Goal: Transaction & Acquisition: Subscribe to service/newsletter

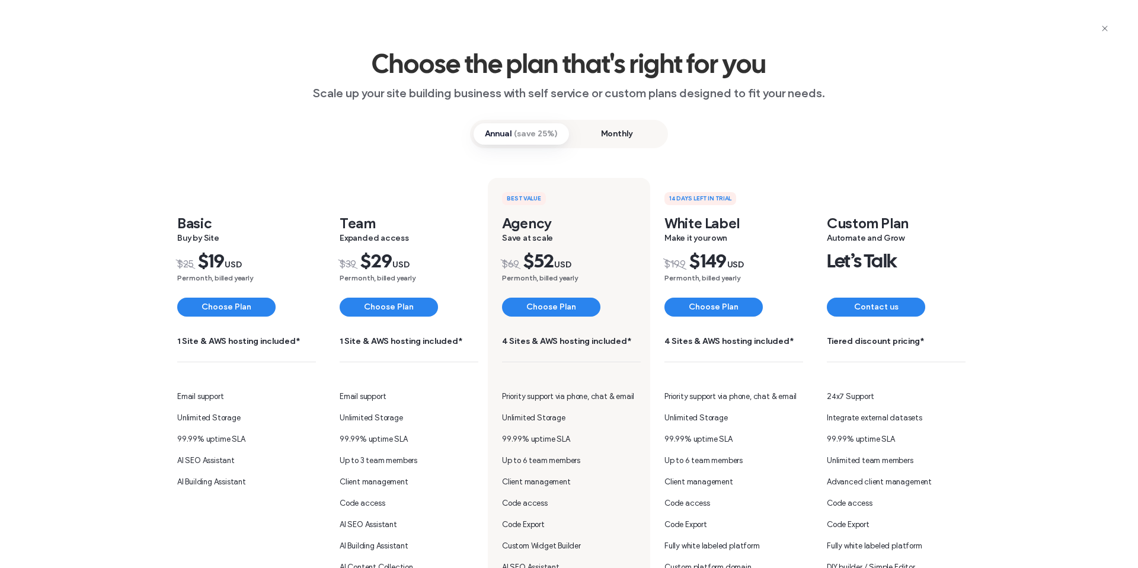
drag, startPoint x: 372, startPoint y: 310, endPoint x: 349, endPoint y: 322, distance: 26.0
click at [372, 310] on button "Choose Plan" at bounding box center [389, 306] width 98 height 19
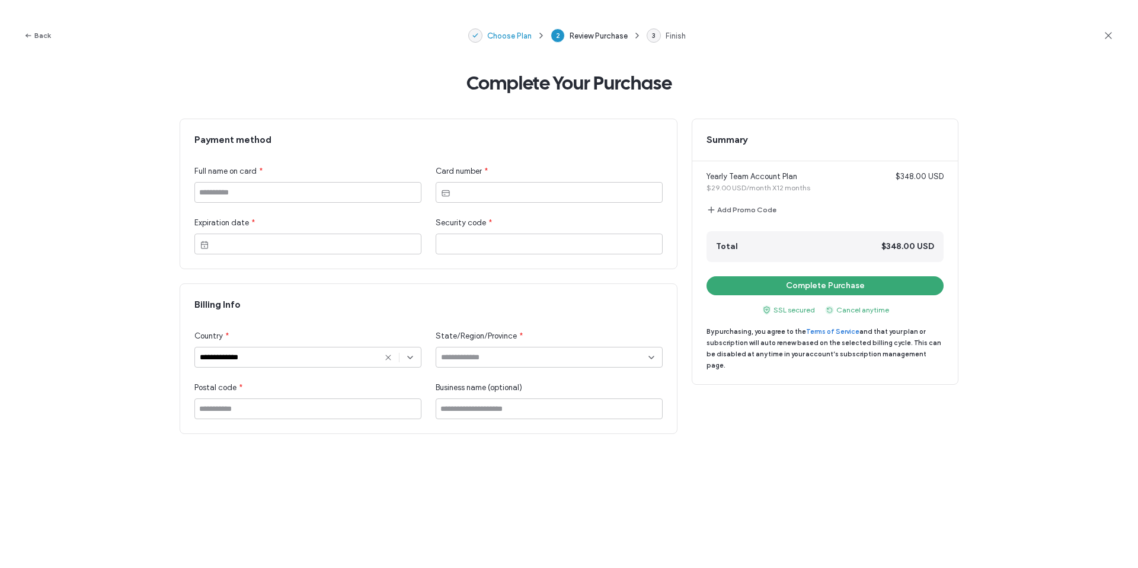
click at [500, 34] on span "Choose Plan" at bounding box center [509, 35] width 44 height 9
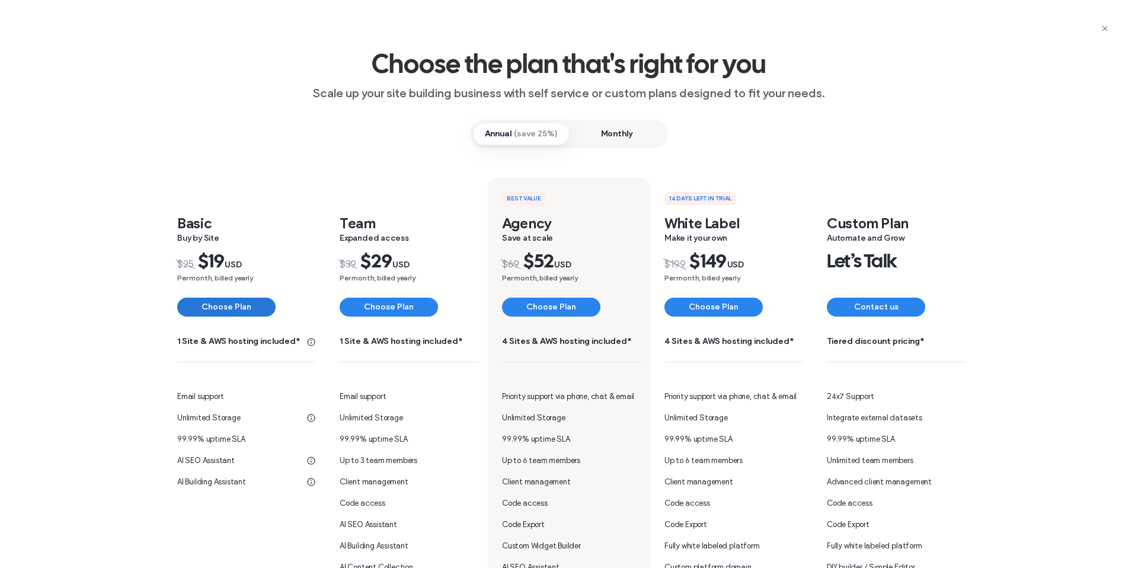
click at [225, 308] on button "Choose Plan" at bounding box center [226, 306] width 98 height 19
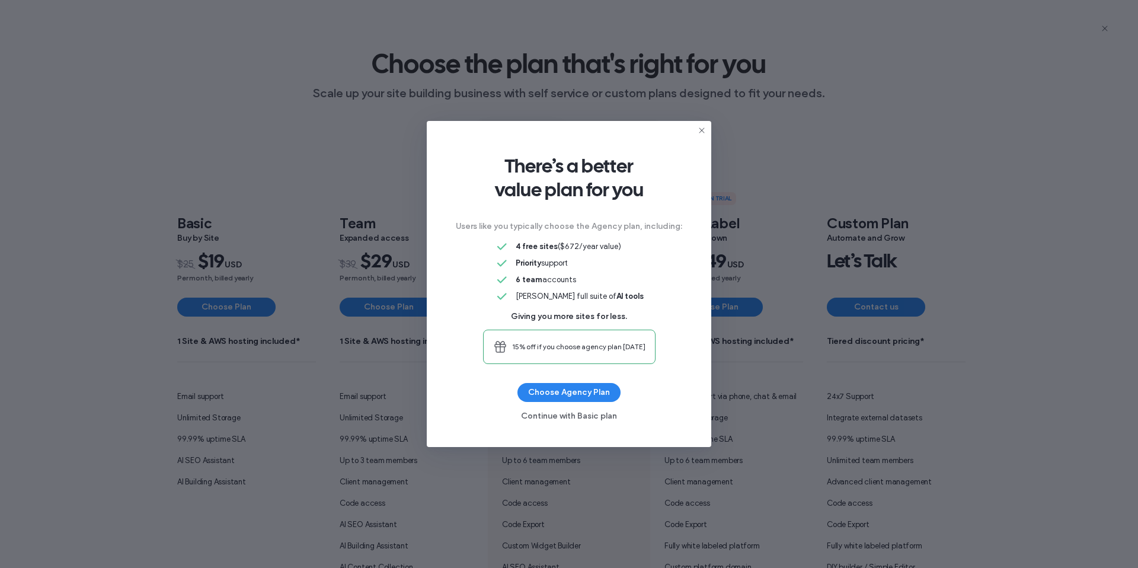
drag, startPoint x: 135, startPoint y: 383, endPoint x: 694, endPoint y: 23, distance: 665.7
click div "There’s a better value plan for you Users like you typically choose the Agency …" at bounding box center [569, 284] width 1138 height 568
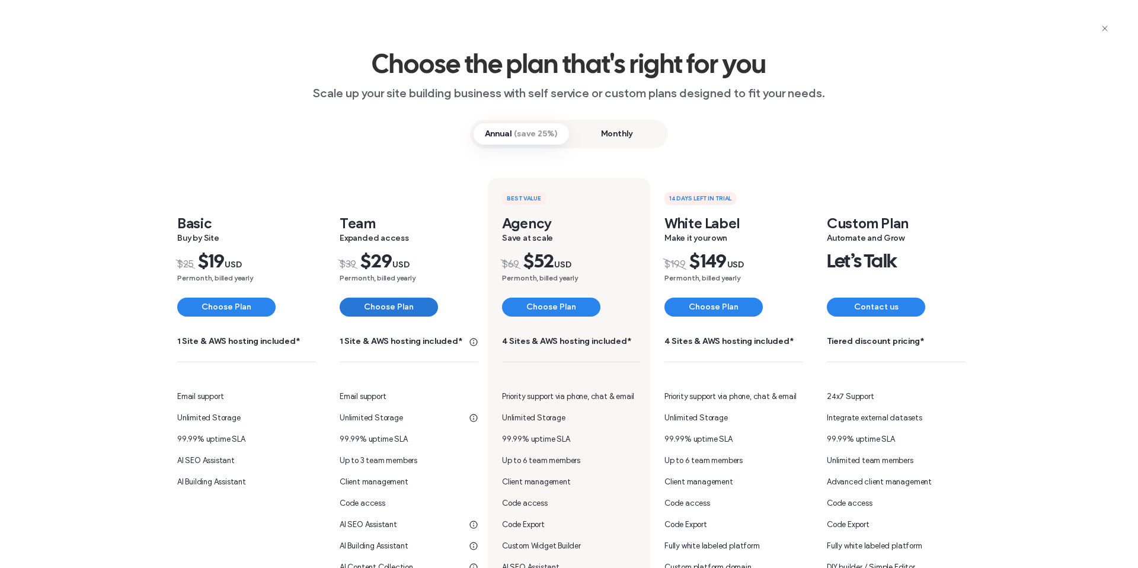
click at [387, 315] on button "Choose Plan" at bounding box center [389, 306] width 98 height 19
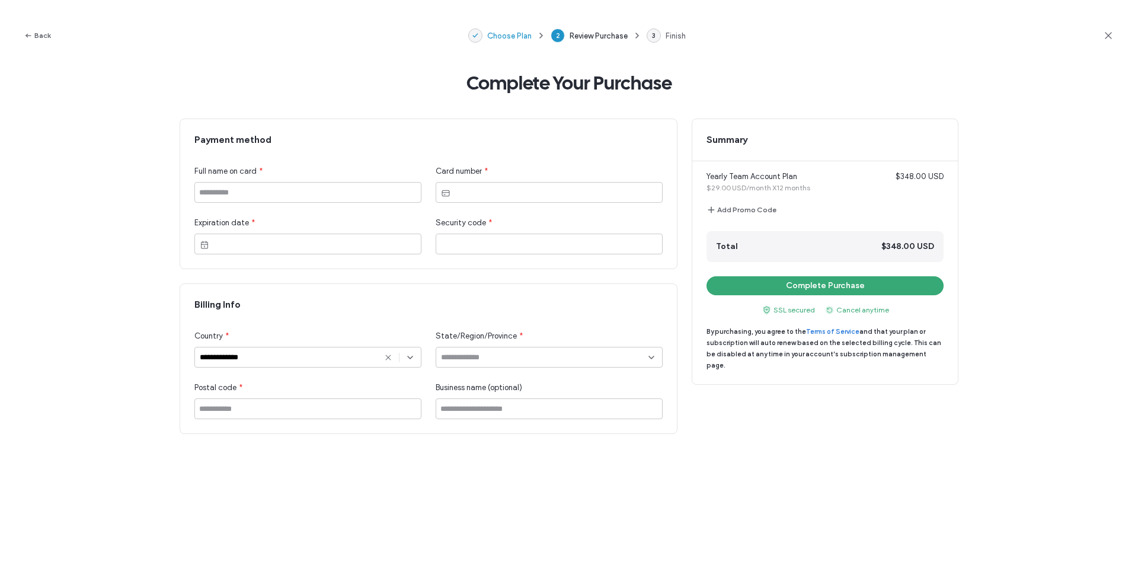
click at [519, 34] on span "Choose Plan" at bounding box center [509, 35] width 44 height 9
